Goal: Communication & Community: Answer question/provide support

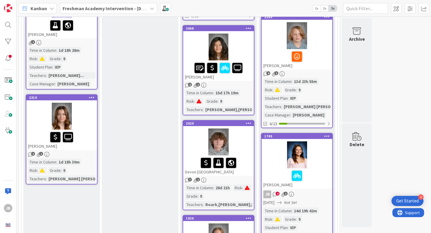
scroll to position [708, 0]
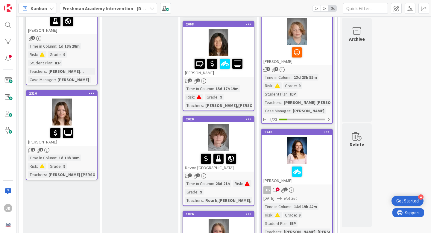
click at [39, 118] on div at bounding box center [61, 111] width 71 height 27
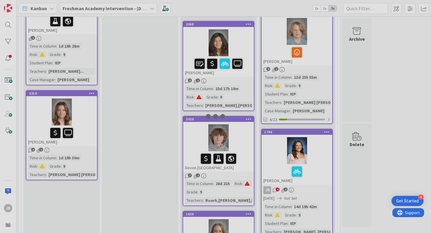
click at [39, 118] on div at bounding box center [215, 116] width 431 height 233
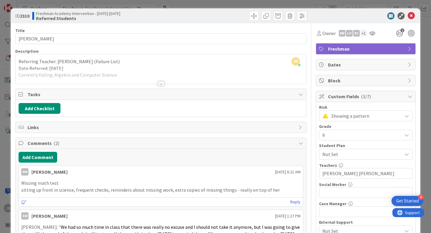
click at [54, 97] on span "Tasks" at bounding box center [162, 94] width 268 height 7
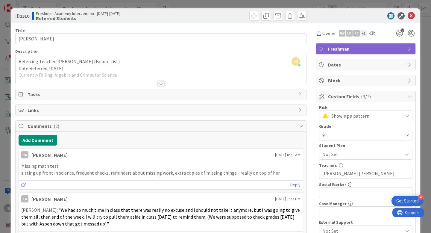
click at [52, 96] on span "Tasks" at bounding box center [162, 94] width 268 height 7
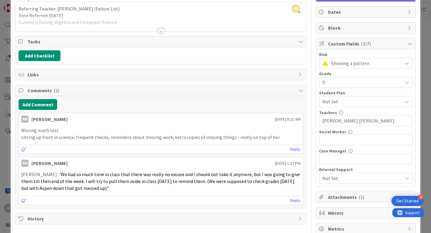
scroll to position [53, 0]
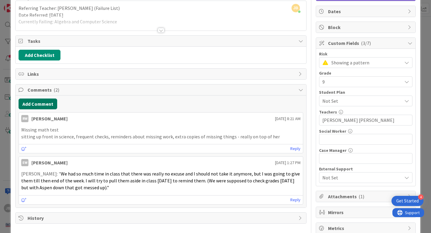
click at [48, 106] on button "Add Comment" at bounding box center [38, 103] width 39 height 11
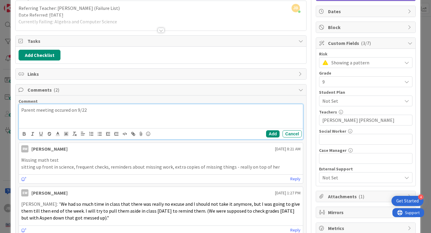
click at [60, 110] on p "Parent meeting occured on 9/22" at bounding box center [160, 110] width 279 height 7
click at [99, 107] on p "Parent meeting ocurred on 9/22" at bounding box center [160, 110] width 279 height 7
click at [272, 136] on button "Add" at bounding box center [272, 133] width 13 height 7
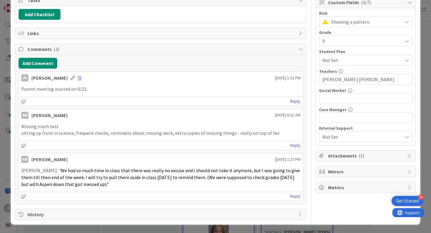
scroll to position [0, 0]
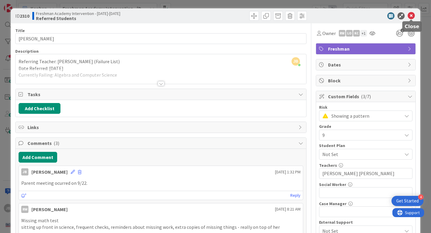
click at [411, 16] on icon at bounding box center [411, 15] width 7 height 7
